Goal: Information Seeking & Learning: Learn about a topic

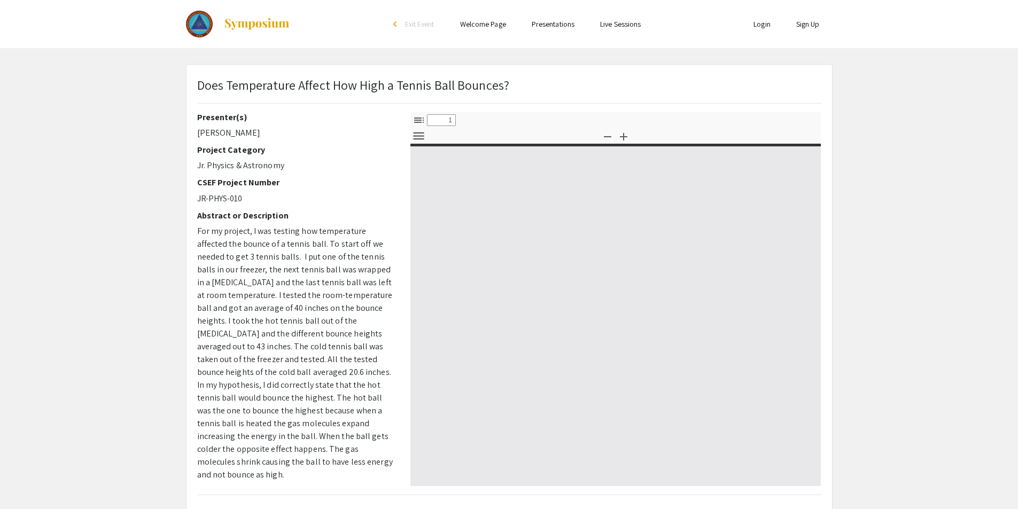
select select "custom"
type input "0"
select select "custom"
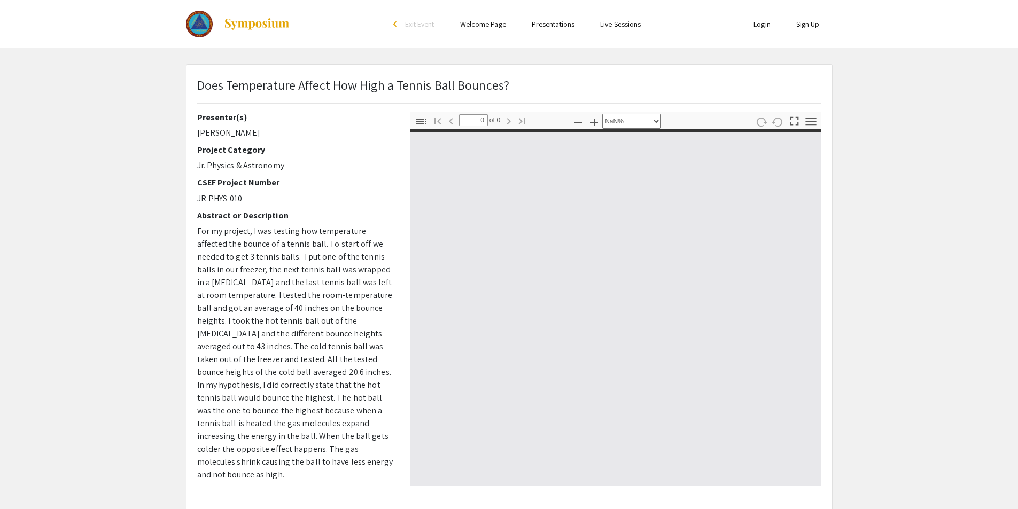
type input "1"
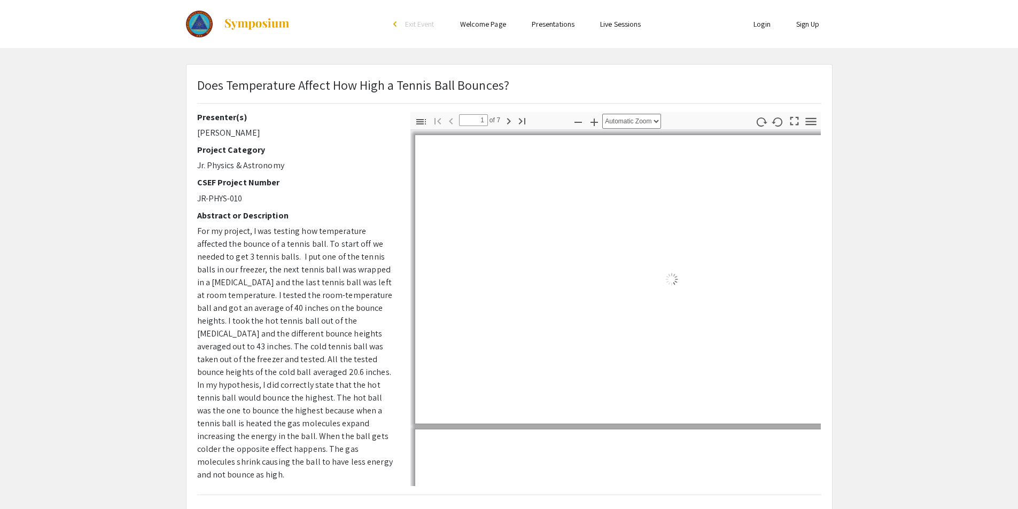
select select "auto"
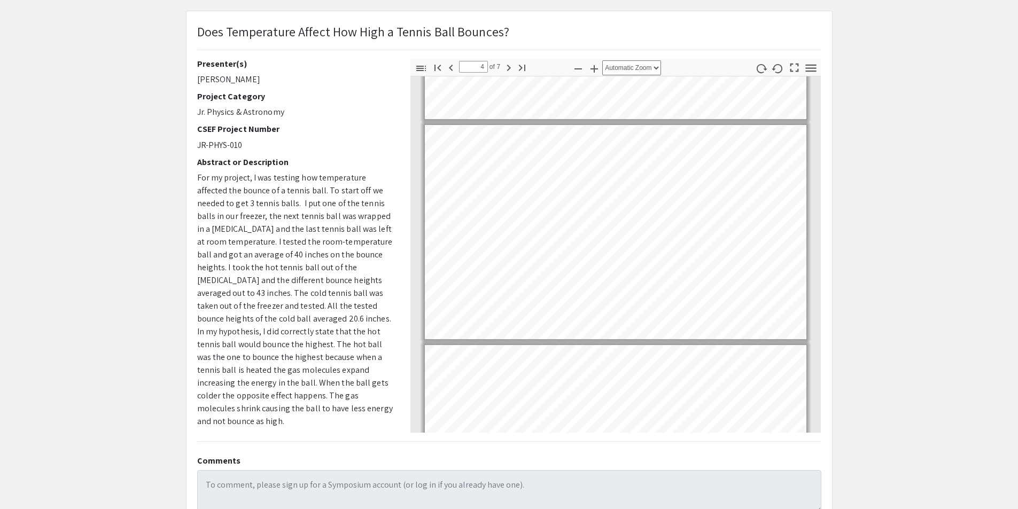
scroll to position [601, 0]
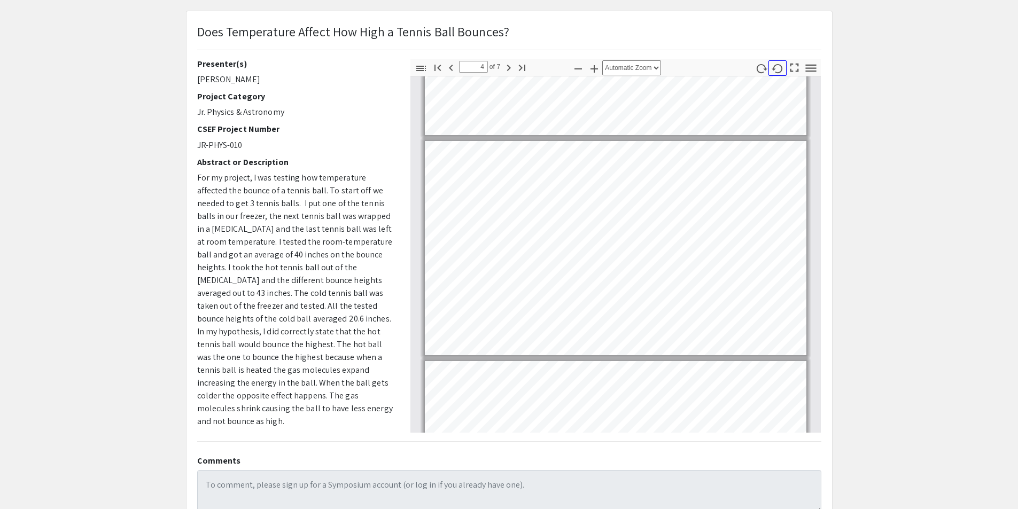
click at [781, 73] on icon "button" at bounding box center [778, 69] width 12 height 12
type input "4"
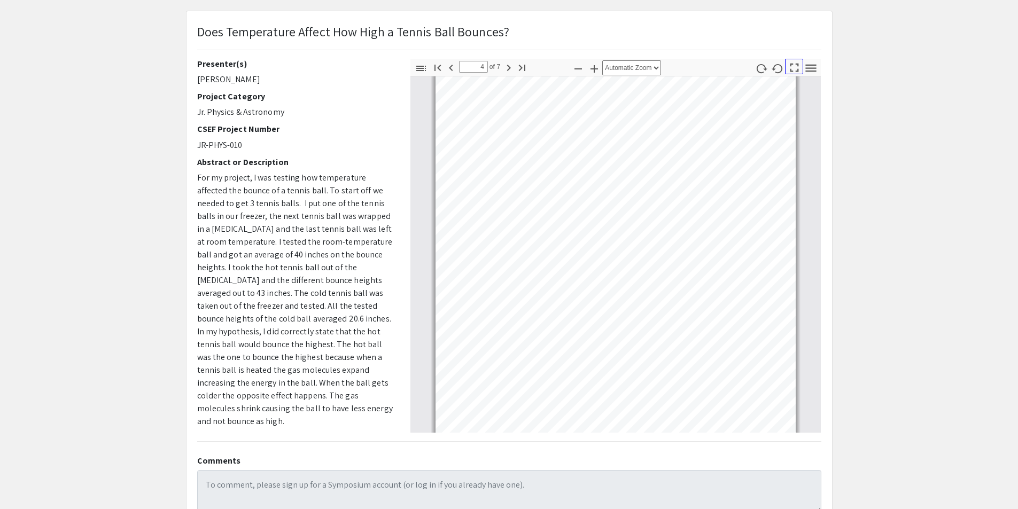
drag, startPoint x: 791, startPoint y: 71, endPoint x: 793, endPoint y: 117, distance: 46.0
click at [793, 70] on icon "button" at bounding box center [794, 67] width 14 height 14
select select "page-fit"
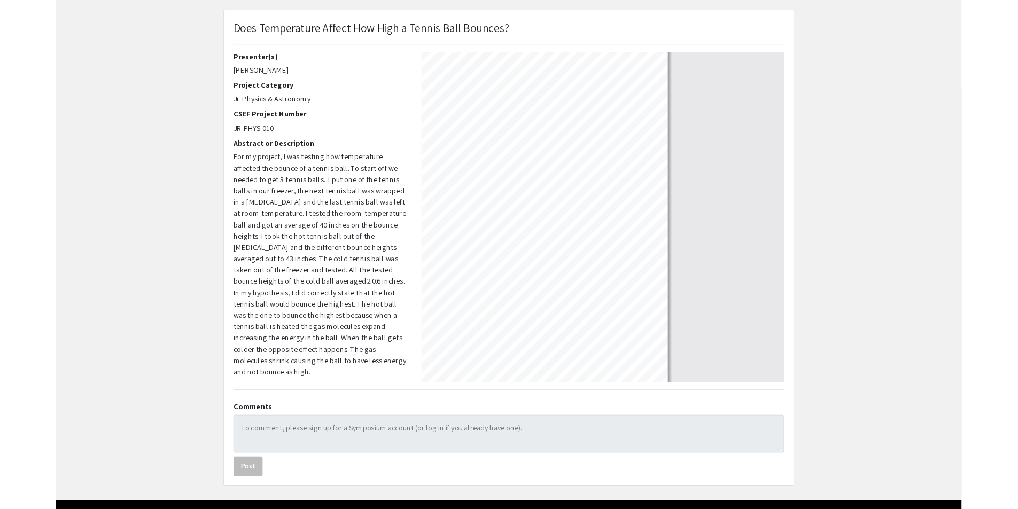
scroll to position [577, 0]
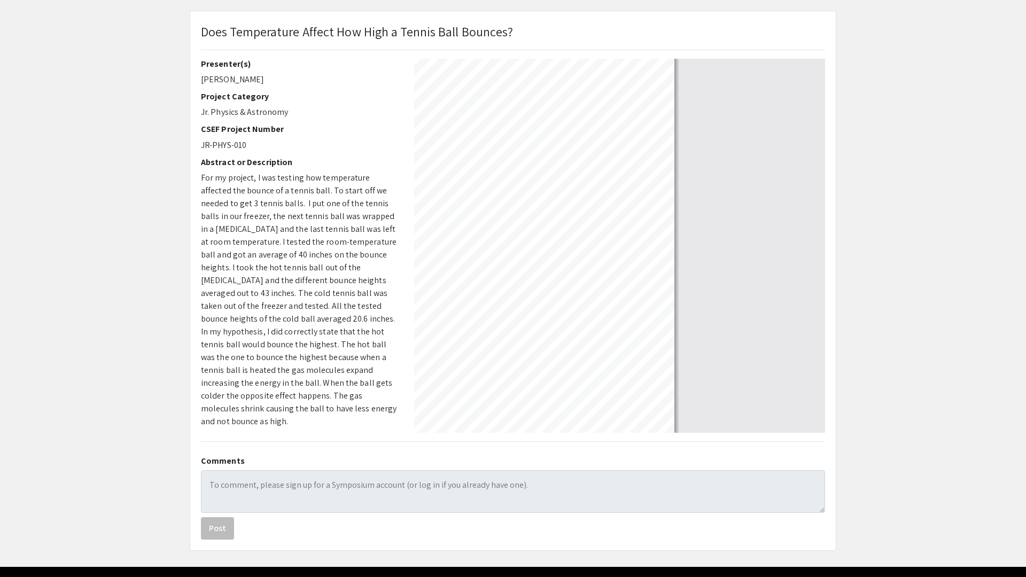
type input "2"
select select "auto"
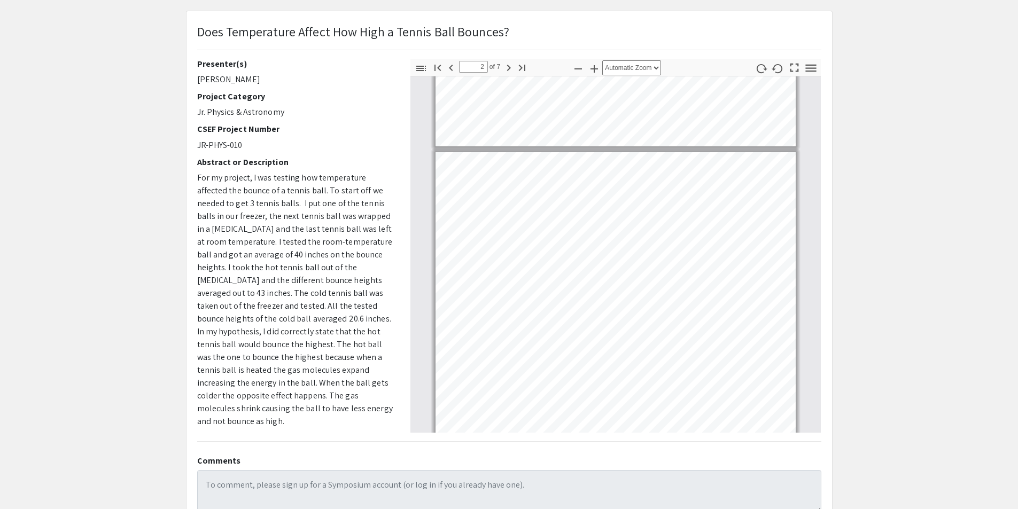
scroll to position [653, 0]
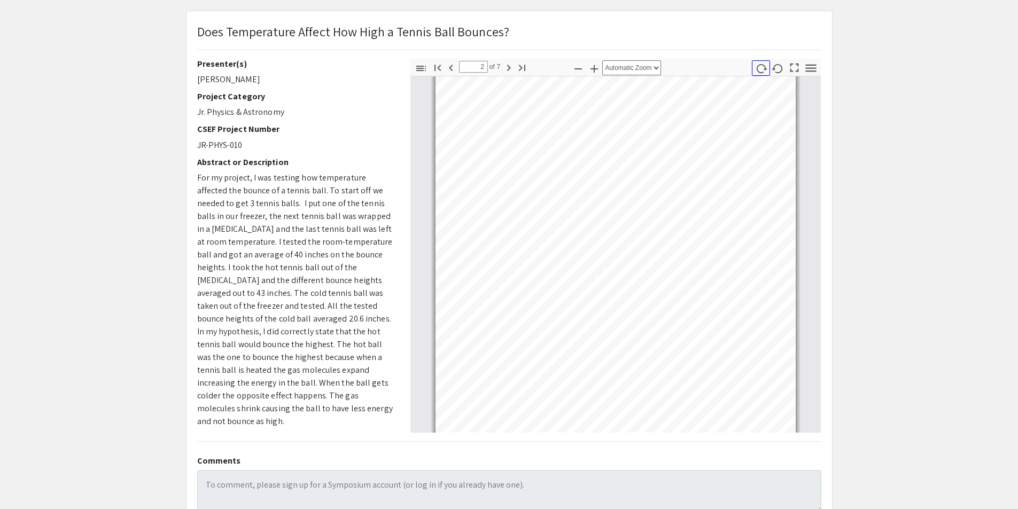
click at [764, 72] on icon "button" at bounding box center [761, 69] width 12 height 12
type input "2"
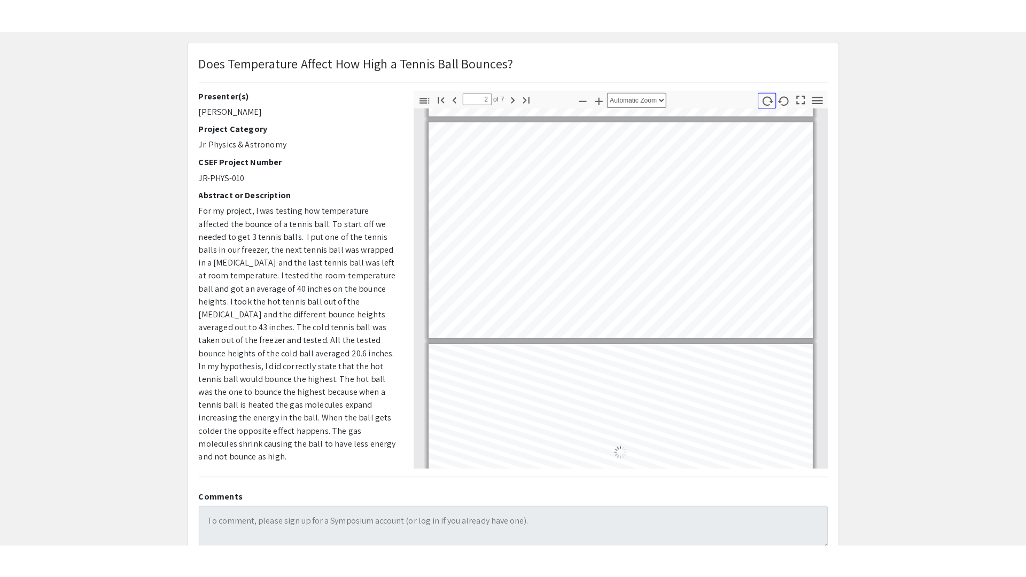
scroll to position [226, 0]
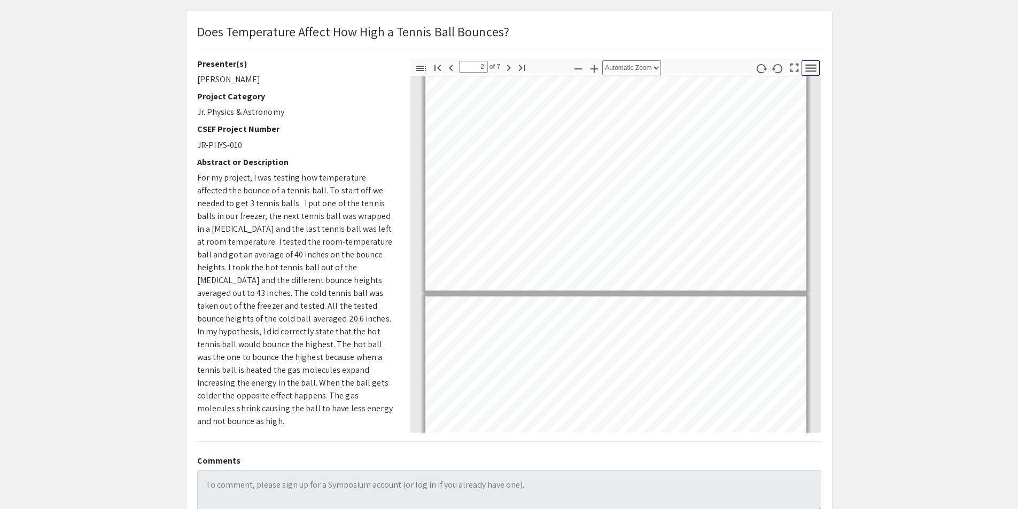
click at [802, 66] on button "Tools" at bounding box center [811, 67] width 18 height 15
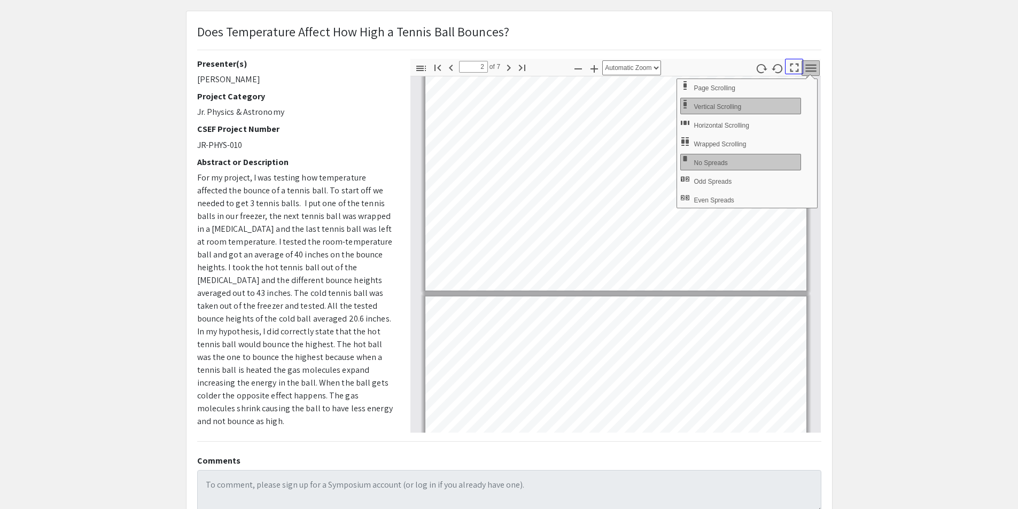
click at [796, 66] on icon "button" at bounding box center [794, 67] width 14 height 14
select select "page-fit"
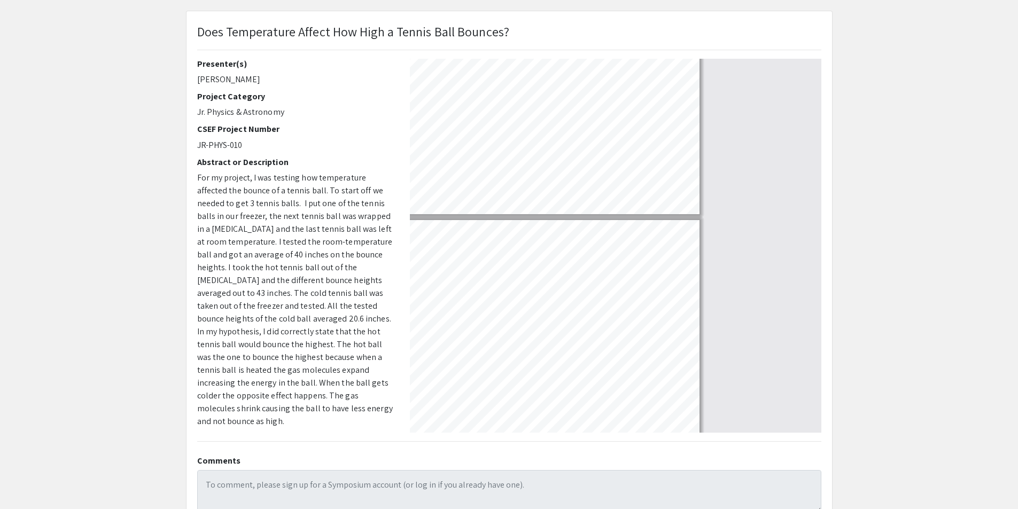
scroll to position [577, 0]
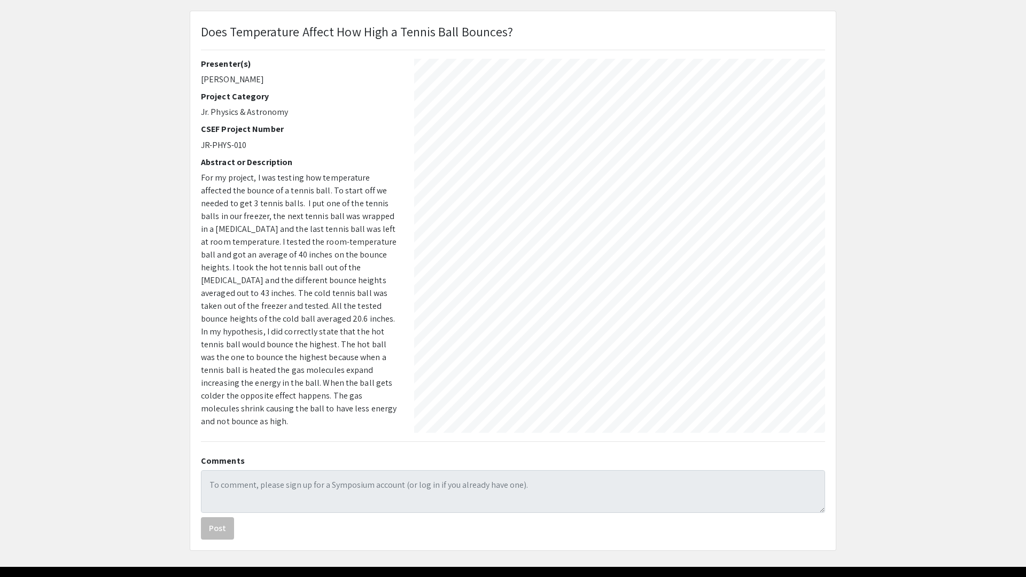
type input "3"
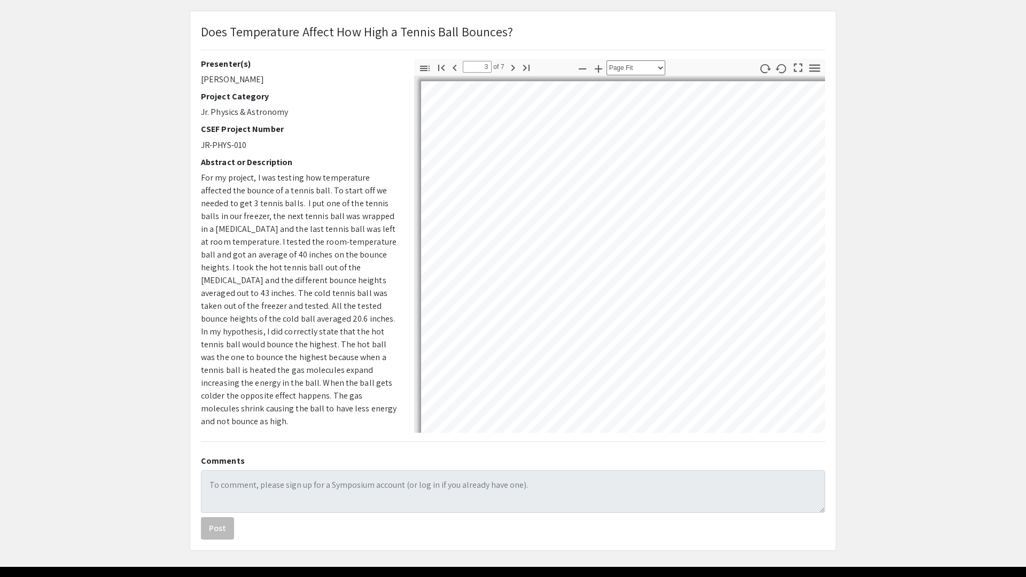
select select "auto"
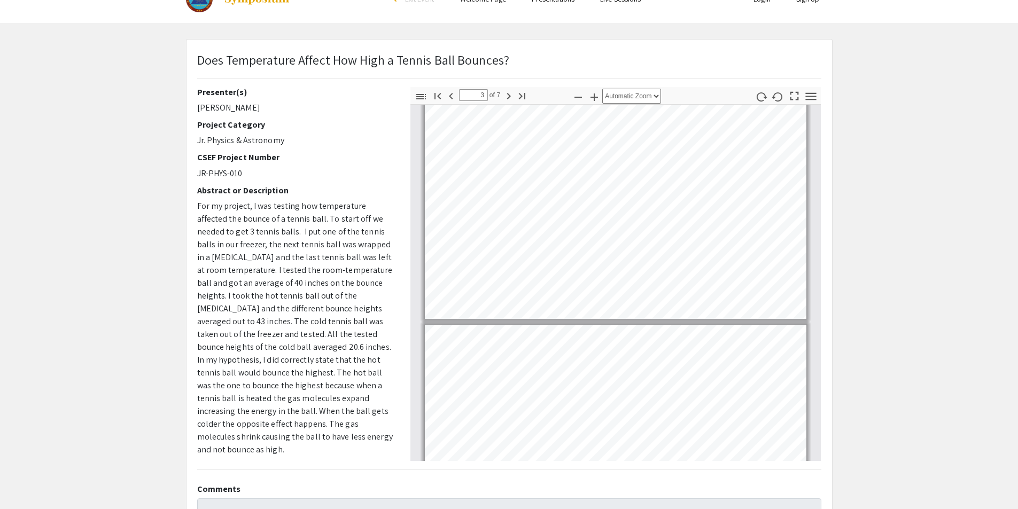
scroll to position [0, 0]
